Goal: Information Seeking & Learning: Check status

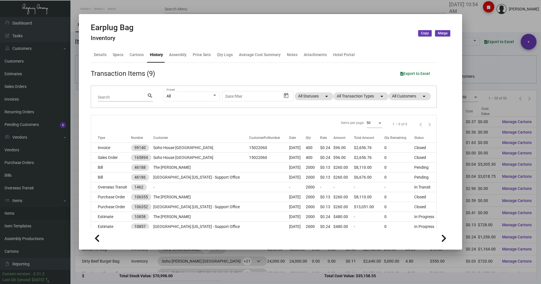
scroll to position [17, 0]
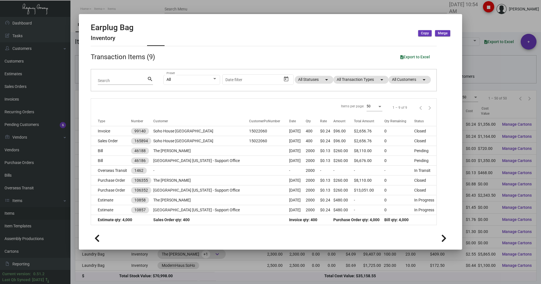
click at [95, 8] on div at bounding box center [270, 142] width 541 height 284
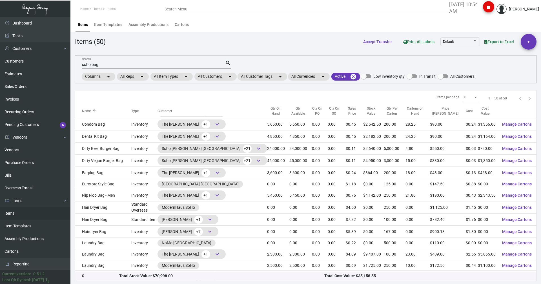
click at [98, 63] on input "soho bag" at bounding box center [153, 65] width 143 height 5
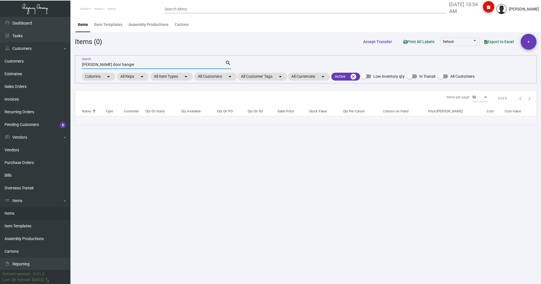
click at [128, 64] on input "[PERSON_NAME] door hanger" at bounding box center [153, 65] width 143 height 5
type input "[PERSON_NAME]"
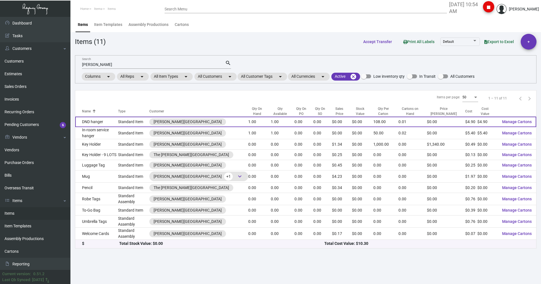
click at [88, 123] on td "DND hanger" at bounding box center [96, 122] width 43 height 10
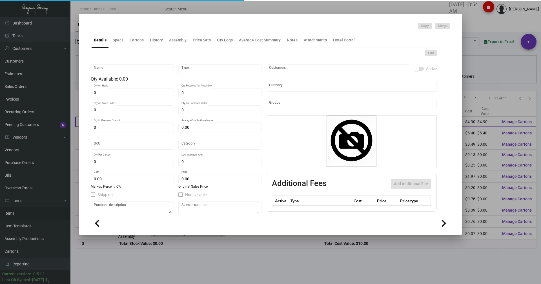
type input "DND hanger"
type input "Standard Item"
type input "1"
type input "$ 5.40"
type input "Overseas"
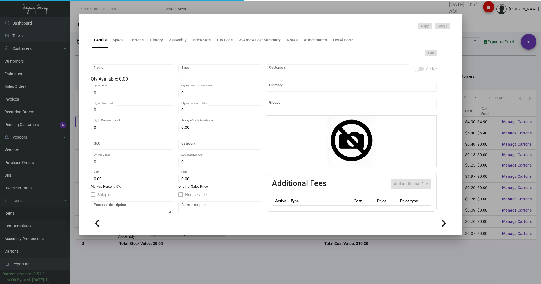
type input "108"
type input "$ 4.90"
type input "$ 0.00"
checkbox input "true"
type input "United States Dollar $"
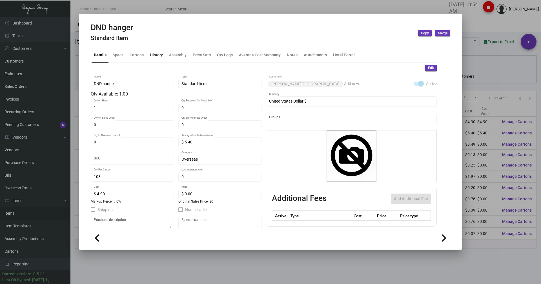
click at [156, 53] on div "History" at bounding box center [156, 55] width 13 height 6
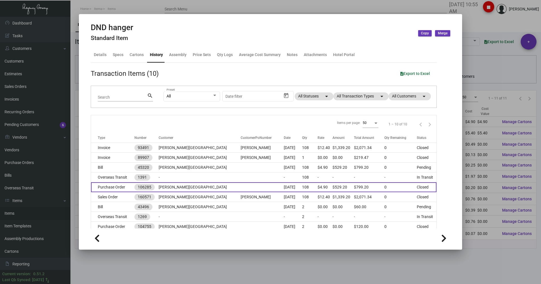
click at [109, 189] on td "Purchase Order" at bounding box center [112, 187] width 43 height 10
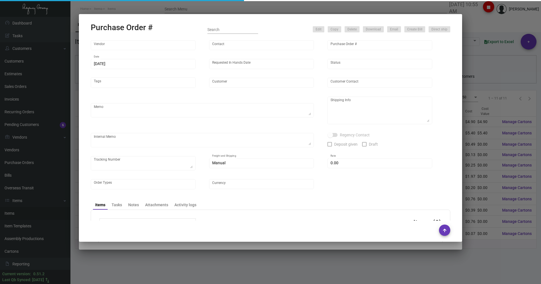
type input "CHENGDU MIND IOT TECHNOLOGY"
type input "[PERSON_NAME]"
type input "106285"
type input "[DATE]"
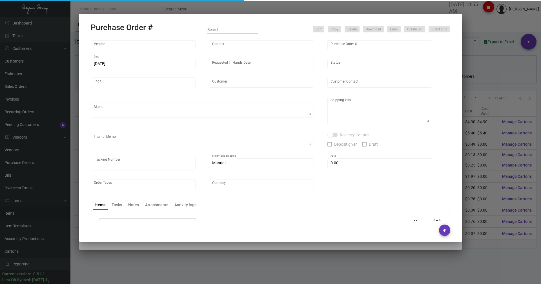
type input "[PERSON_NAME][GEOGRAPHIC_DATA]"
type textarea "Please ship by air to our NJ warehouse."
type textarea "Regency Group NJ - [PERSON_NAME] [STREET_ADDRESS]"
checkbox input "true"
type input "$ 0.00"
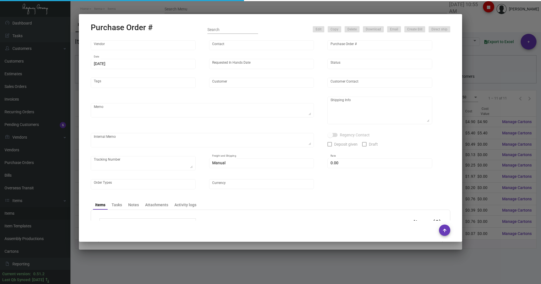
type input "United States Dollar $"
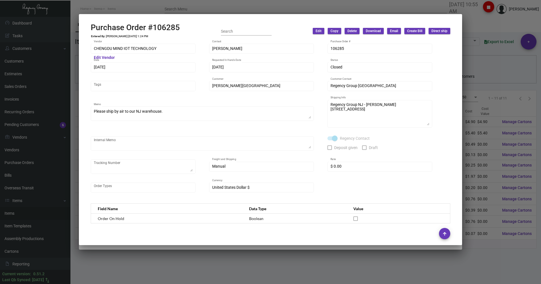
click at [116, 7] on div at bounding box center [270, 142] width 541 height 284
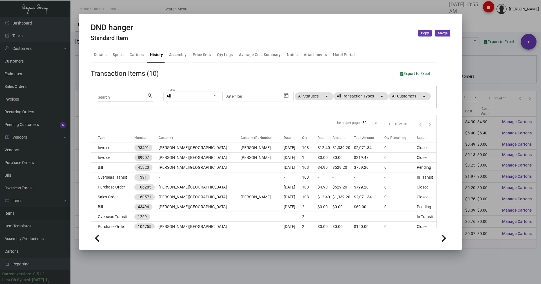
click at [503, 28] on div at bounding box center [270, 142] width 541 height 284
